Goal: Information Seeking & Learning: Check status

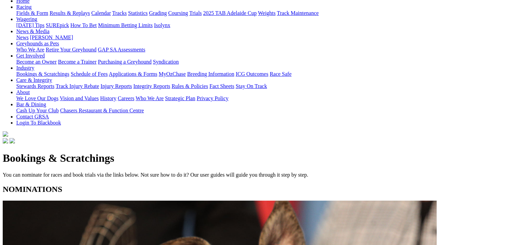
scroll to position [102, 0]
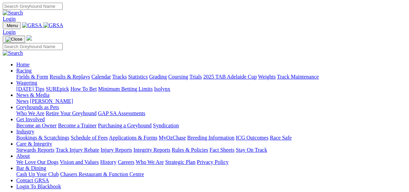
click at [69, 74] on link "Results & Replays" at bounding box center [69, 77] width 40 height 6
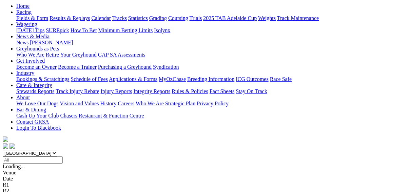
scroll to position [81, 0]
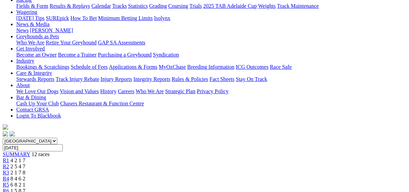
scroll to position [136, 0]
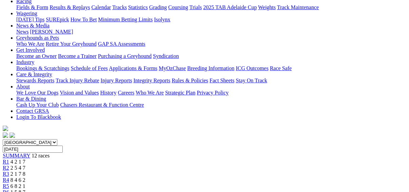
scroll to position [81, 0]
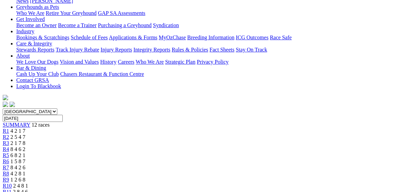
scroll to position [81, 0]
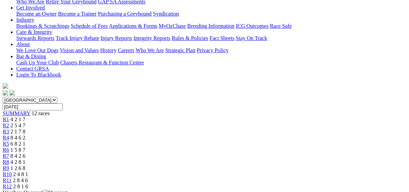
scroll to position [81, 0]
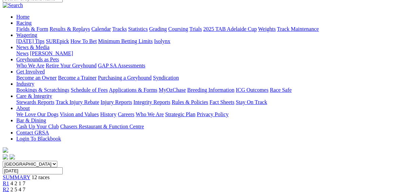
scroll to position [54, 0]
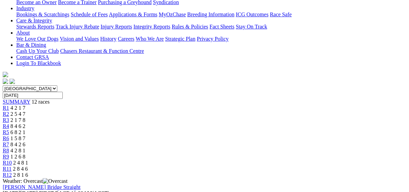
scroll to position [54, 0]
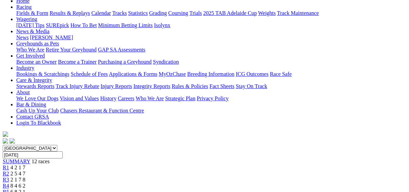
scroll to position [136, 0]
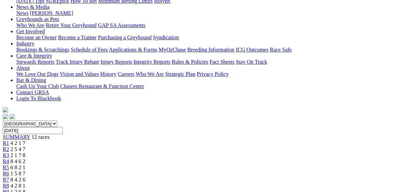
scroll to position [54, 0]
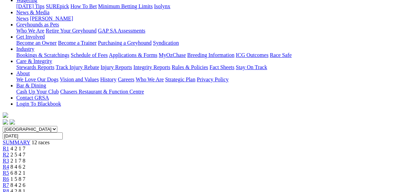
scroll to position [108, 0]
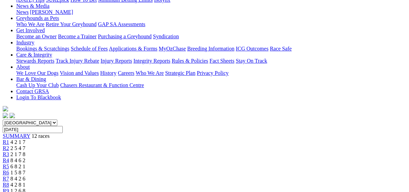
scroll to position [54, 0]
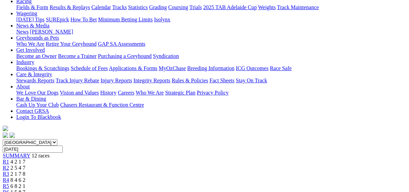
scroll to position [136, 0]
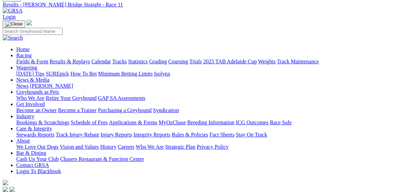
scroll to position [27, 0]
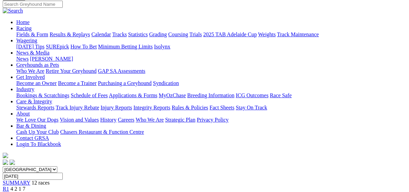
scroll to position [98, 0]
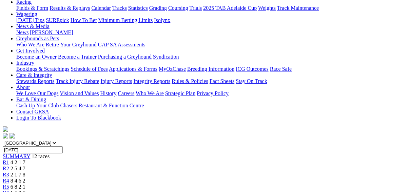
scroll to position [81, 0]
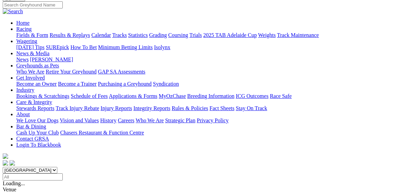
scroll to position [54, 0]
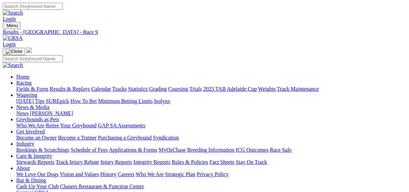
scroll to position [81, 0]
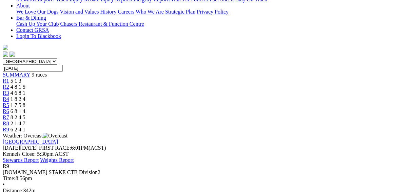
scroll to position [54, 0]
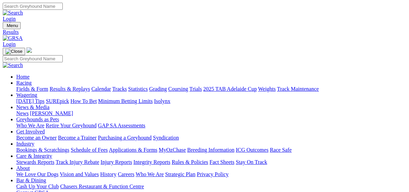
click at [20, 86] on link "Fields & Form" at bounding box center [32, 89] width 32 height 6
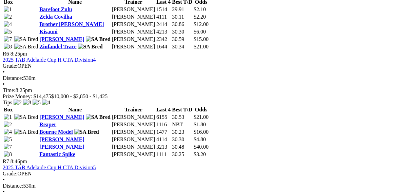
scroll to position [894, 0]
